Goal: Information Seeking & Learning: Learn about a topic

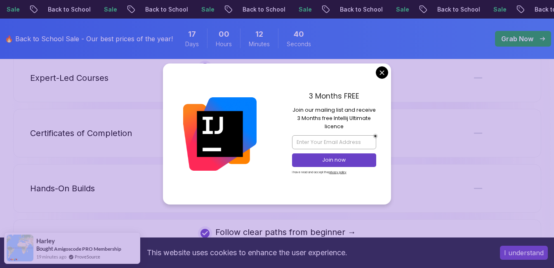
scroll to position [1690, 0]
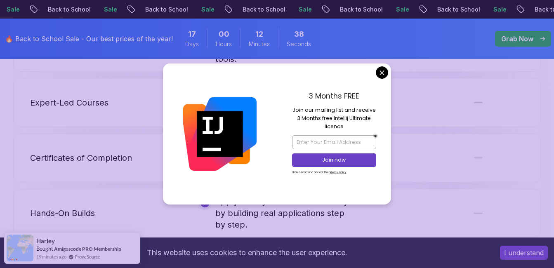
click at [384, 71] on body "Sale Back to School Sale Back to School Sale Back to School Sale Back to School…" at bounding box center [277, 72] width 554 height 3524
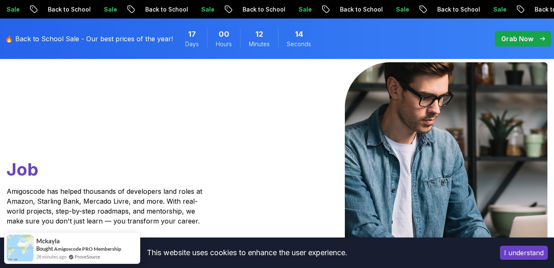
scroll to position [0, 0]
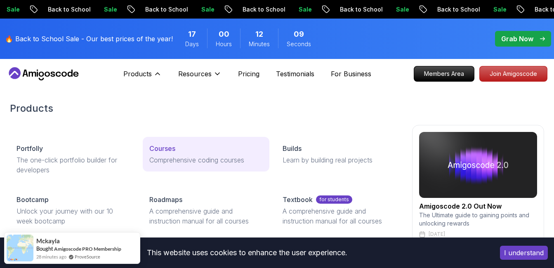
click at [174, 152] on p "Courses" at bounding box center [162, 148] width 26 height 10
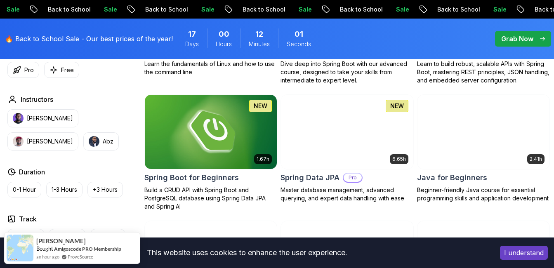
scroll to position [371, 0]
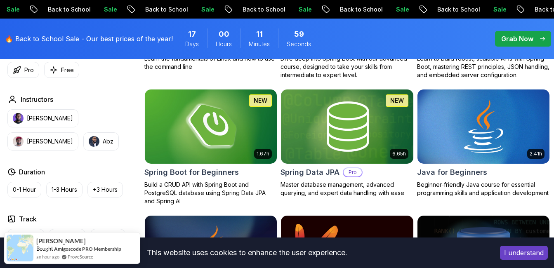
click at [209, 173] on h2 "Spring Boot for Beginners" at bounding box center [191, 173] width 94 height 12
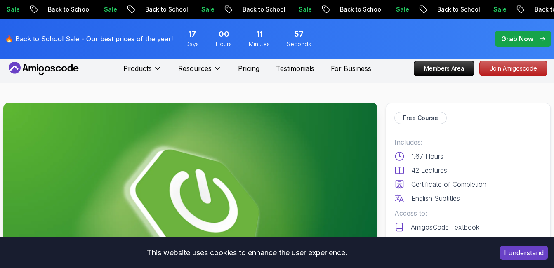
scroll to position [82, 0]
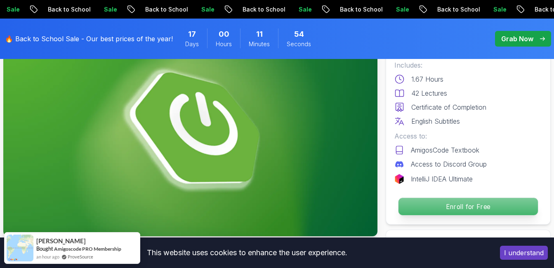
click at [427, 206] on p "Enroll for Free" at bounding box center [467, 206] width 139 height 17
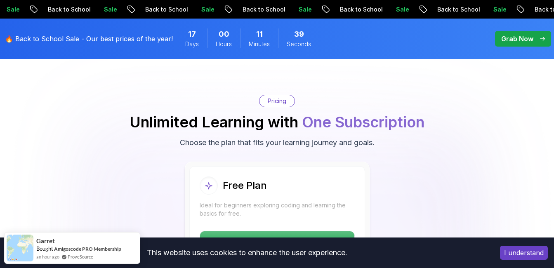
scroll to position [1694, 0]
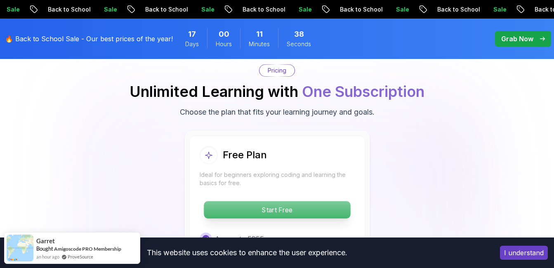
click at [284, 201] on p "Start Free" at bounding box center [277, 209] width 146 height 17
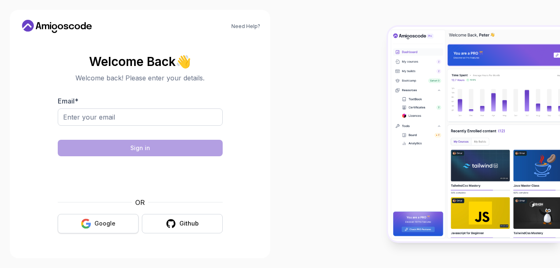
click at [89, 228] on icon "button" at bounding box center [86, 226] width 8 height 4
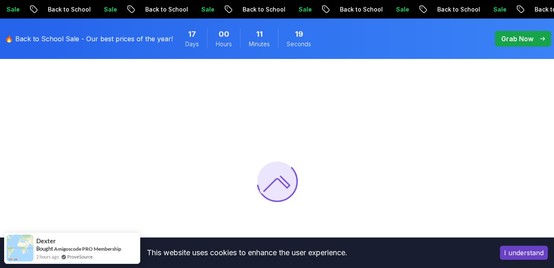
click at [522, 252] on button "I understand" at bounding box center [524, 253] width 48 height 14
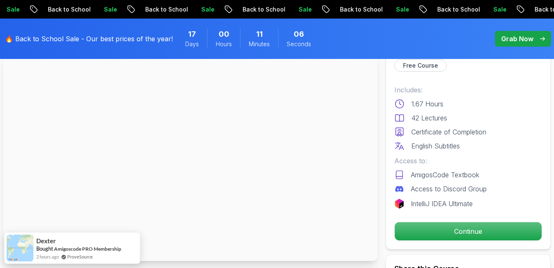
scroll to position [41, 0]
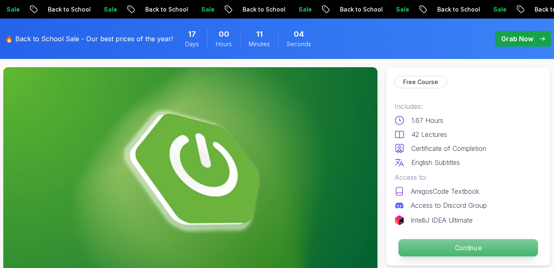
click at [448, 244] on p "Continue" at bounding box center [467, 247] width 139 height 17
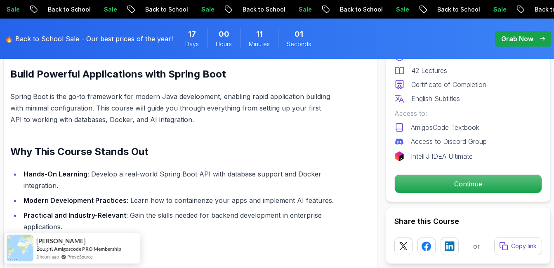
scroll to position [618, 0]
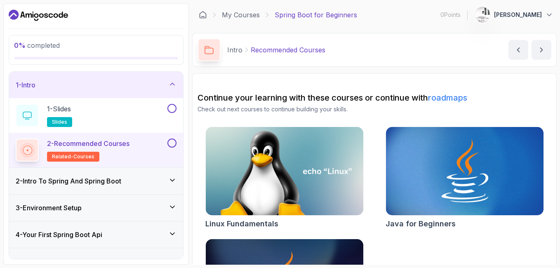
click at [113, 147] on p "2 - Recommended Courses" at bounding box center [88, 143] width 82 height 10
click at [114, 145] on p "2 - Recommended Courses" at bounding box center [88, 143] width 82 height 10
click at [108, 119] on div "1 - Slides slides" at bounding box center [91, 115] width 150 height 23
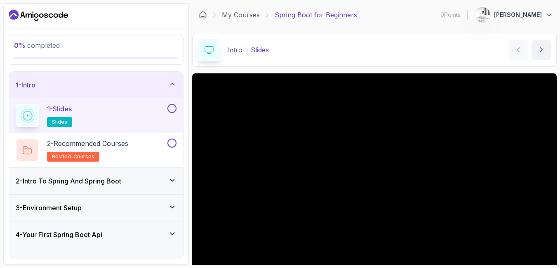
scroll to position [41, 0]
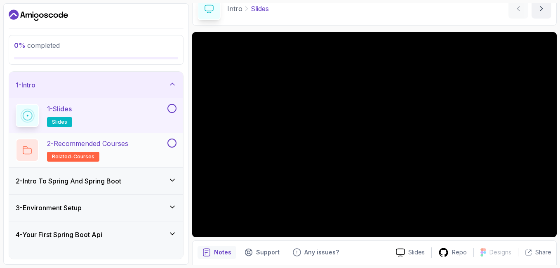
click at [128, 151] on h2 "2 - Recommended Courses related-courses" at bounding box center [87, 149] width 81 height 23
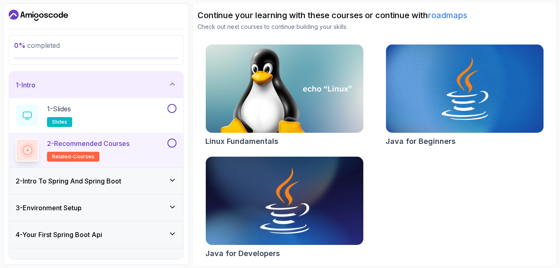
scroll to position [85, 0]
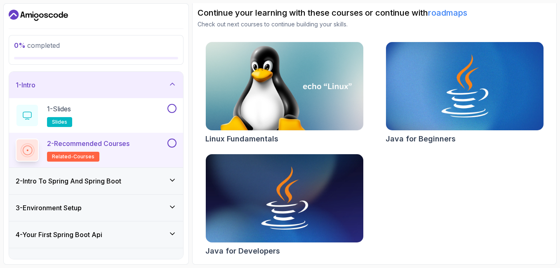
click at [107, 178] on h3 "2 - Intro To Spring And Spring Boot" at bounding box center [69, 181] width 106 height 10
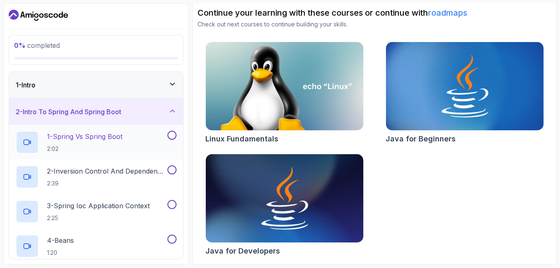
click at [135, 140] on div "1 - Spring Vs Spring Boot 2:02" at bounding box center [91, 142] width 150 height 23
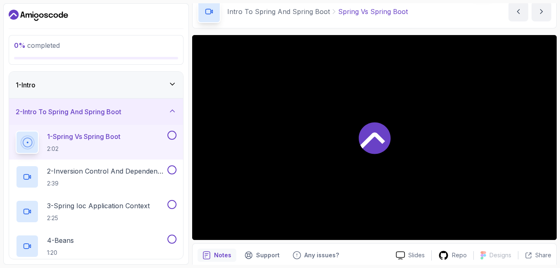
scroll to position [30, 0]
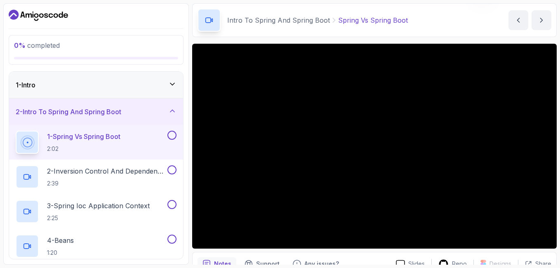
click at [16, 131] on button "1 - Spring Vs Spring Boot 2:02" at bounding box center [96, 142] width 161 height 23
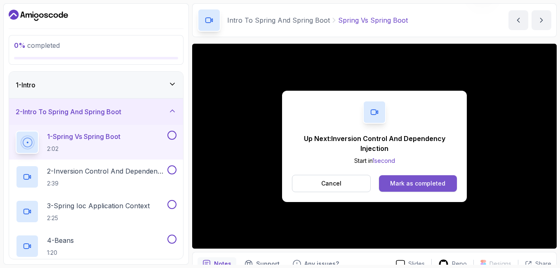
click at [403, 181] on div "Mark as completed" at bounding box center [417, 183] width 55 height 8
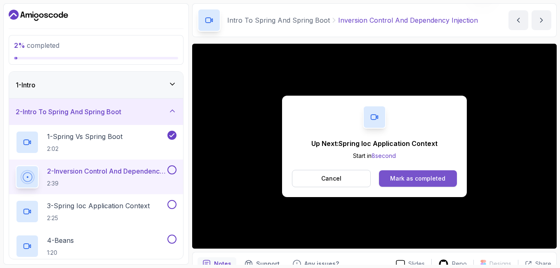
click at [402, 179] on div "Mark as completed" at bounding box center [417, 178] width 55 height 8
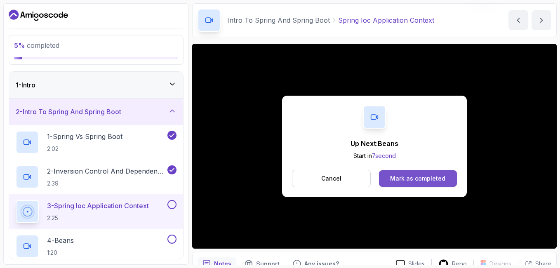
click at [396, 182] on div "Mark as completed" at bounding box center [417, 178] width 55 height 8
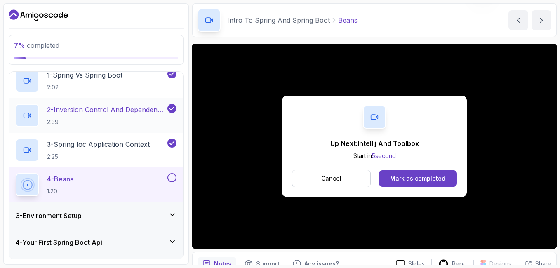
scroll to position [66, 0]
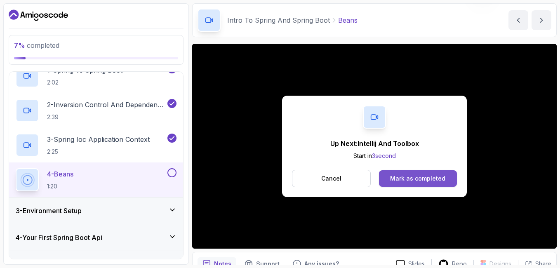
click at [426, 176] on div "Mark as completed" at bounding box center [417, 178] width 55 height 8
